Goal: Task Accomplishment & Management: Manage account settings

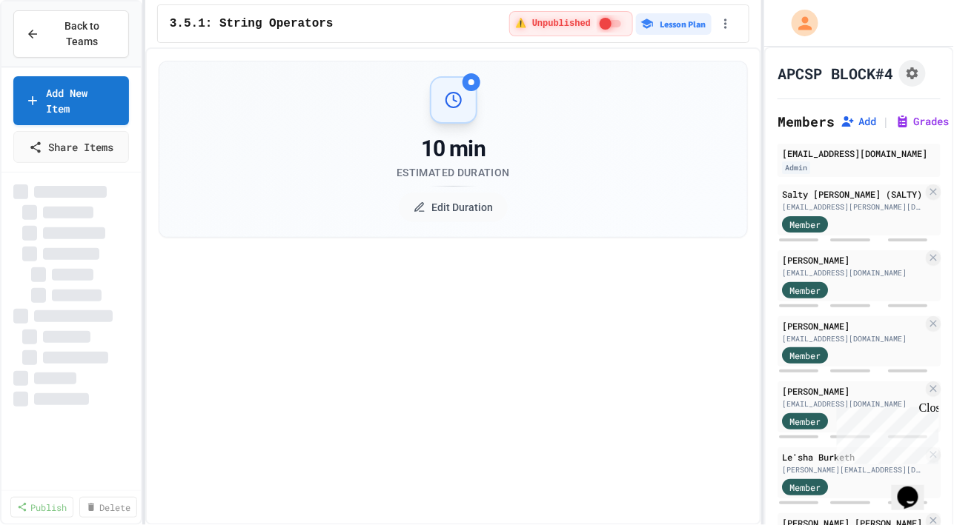
select select "***"
select select "*******"
